Goal: Navigation & Orientation: Find specific page/section

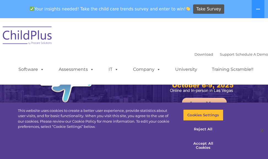
select select "MEDIUM"
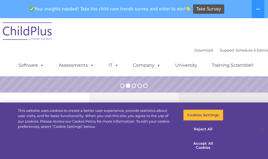
scroll to position [64, 0]
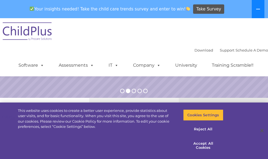
click at [260, 9] on icon at bounding box center [259, 9] width 4 height 1
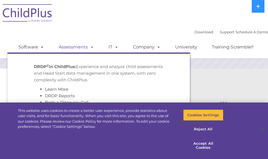
scroll to position [74, 0]
click at [82, 47] on link "Assessments" at bounding box center [76, 47] width 46 height 11
click at [90, 47] on span at bounding box center [91, 46] width 6 height 5
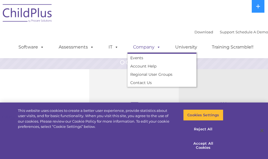
click at [148, 46] on link "Company" at bounding box center [147, 47] width 39 height 11
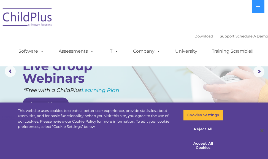
scroll to position [74, 0]
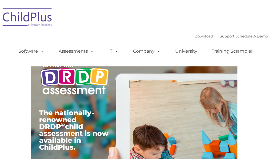
type input ""
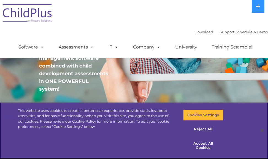
scroll to position [127, 0]
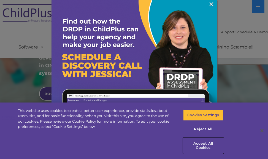
click at [207, 144] on button "Accept All Cookies" at bounding box center [203, 146] width 40 height 16
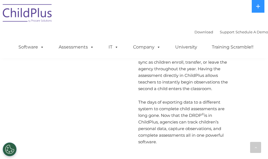
scroll to position [572, 0]
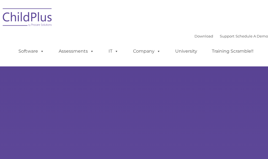
type input ""
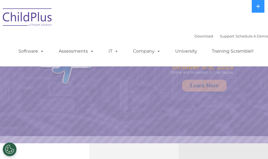
select select "MEDIUM"
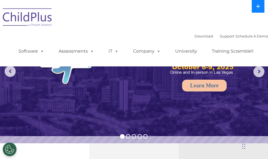
click at [259, 8] on icon at bounding box center [258, 6] width 4 height 4
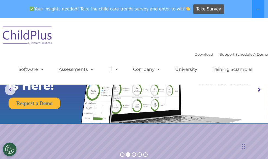
click at [28, 34] on img at bounding box center [27, 37] width 55 height 28
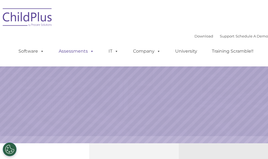
select select "MEDIUM"
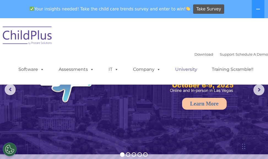
click at [180, 69] on link "University" at bounding box center [186, 69] width 33 height 11
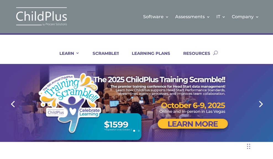
click at [188, 71] on div at bounding box center [136, 103] width 240 height 77
